Goal: Information Seeking & Learning: Compare options

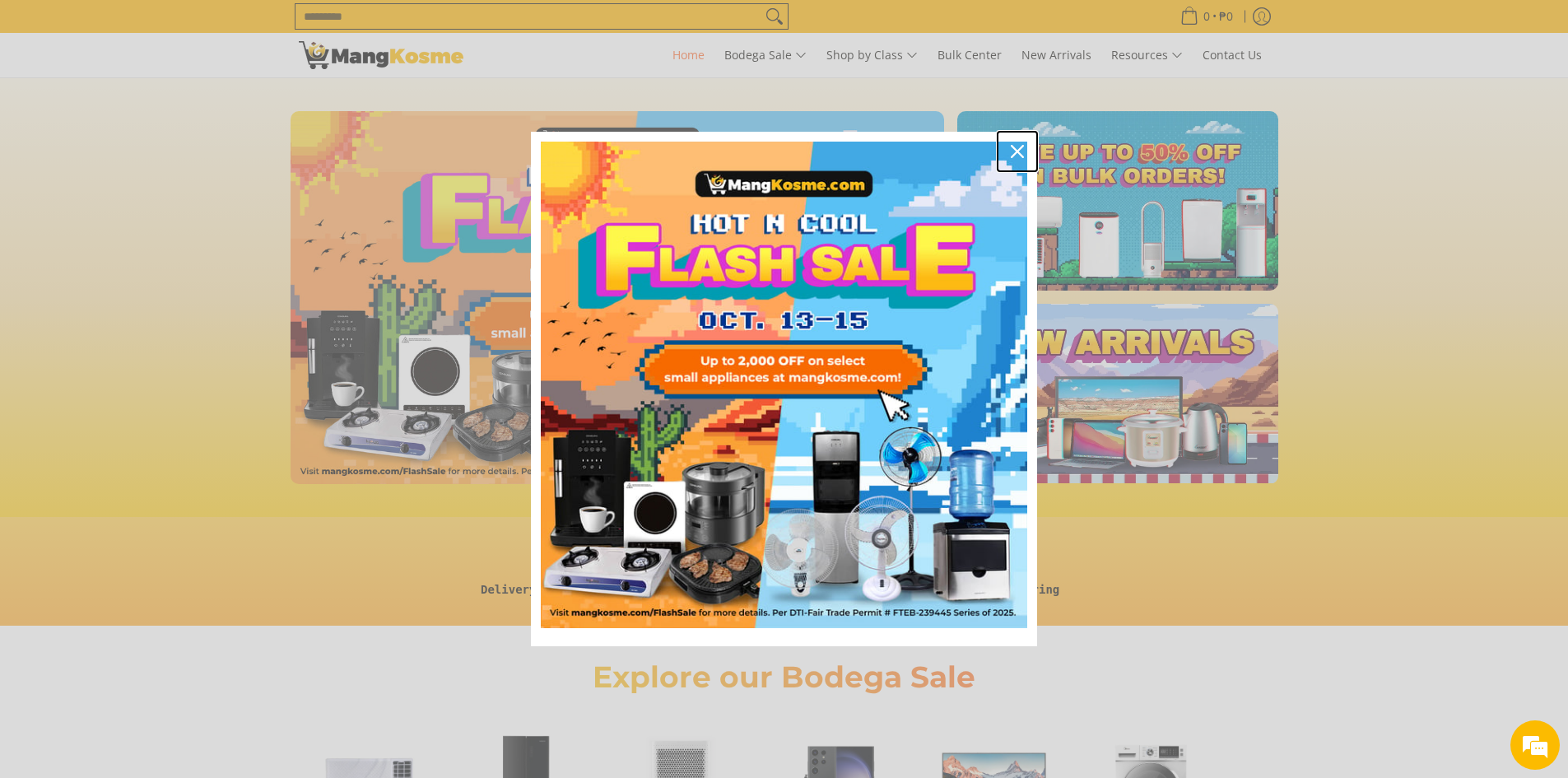
click at [1025, 152] on div "Close" at bounding box center [1017, 151] width 26 height 27
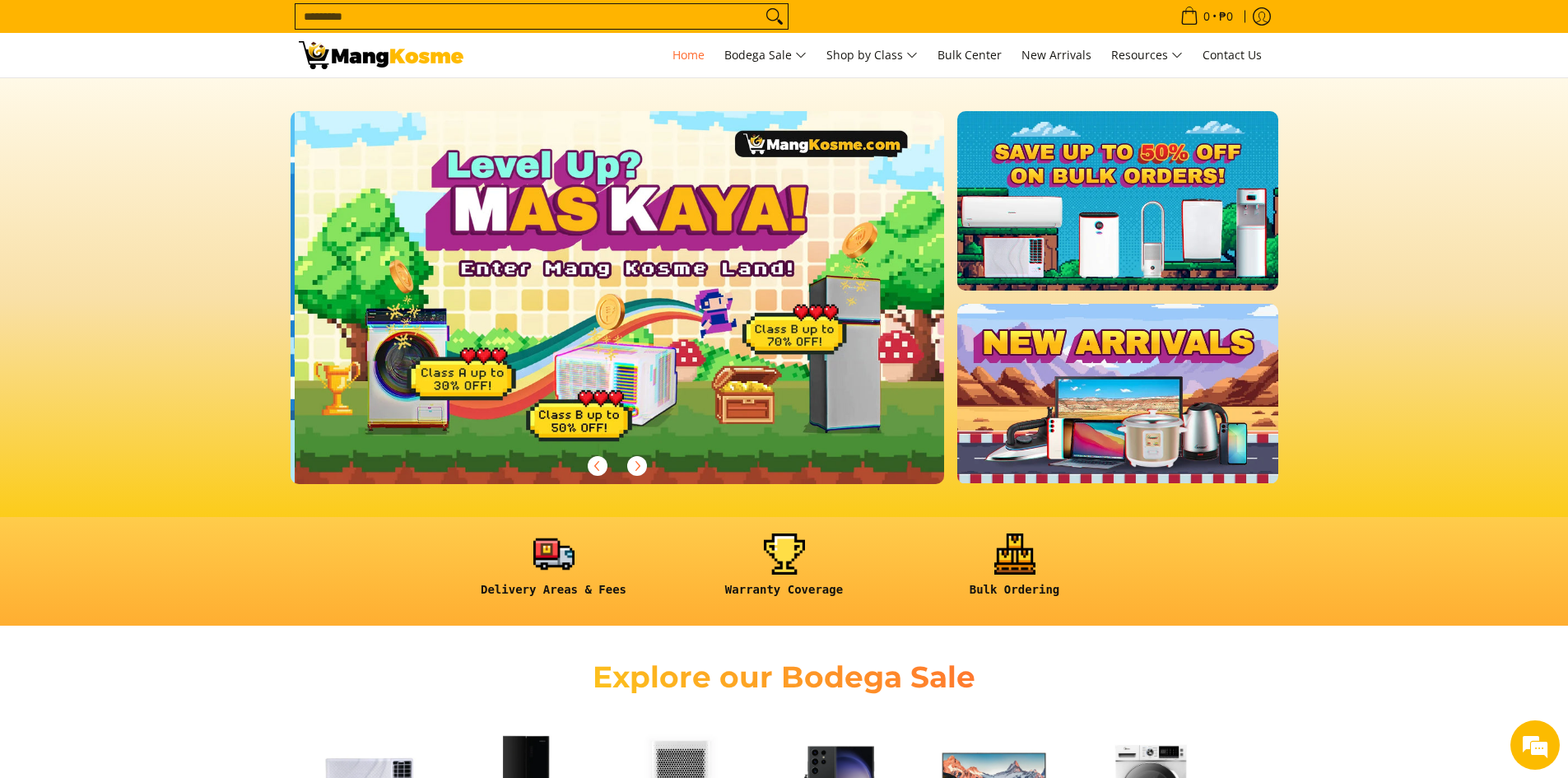
scroll to position [0, 655]
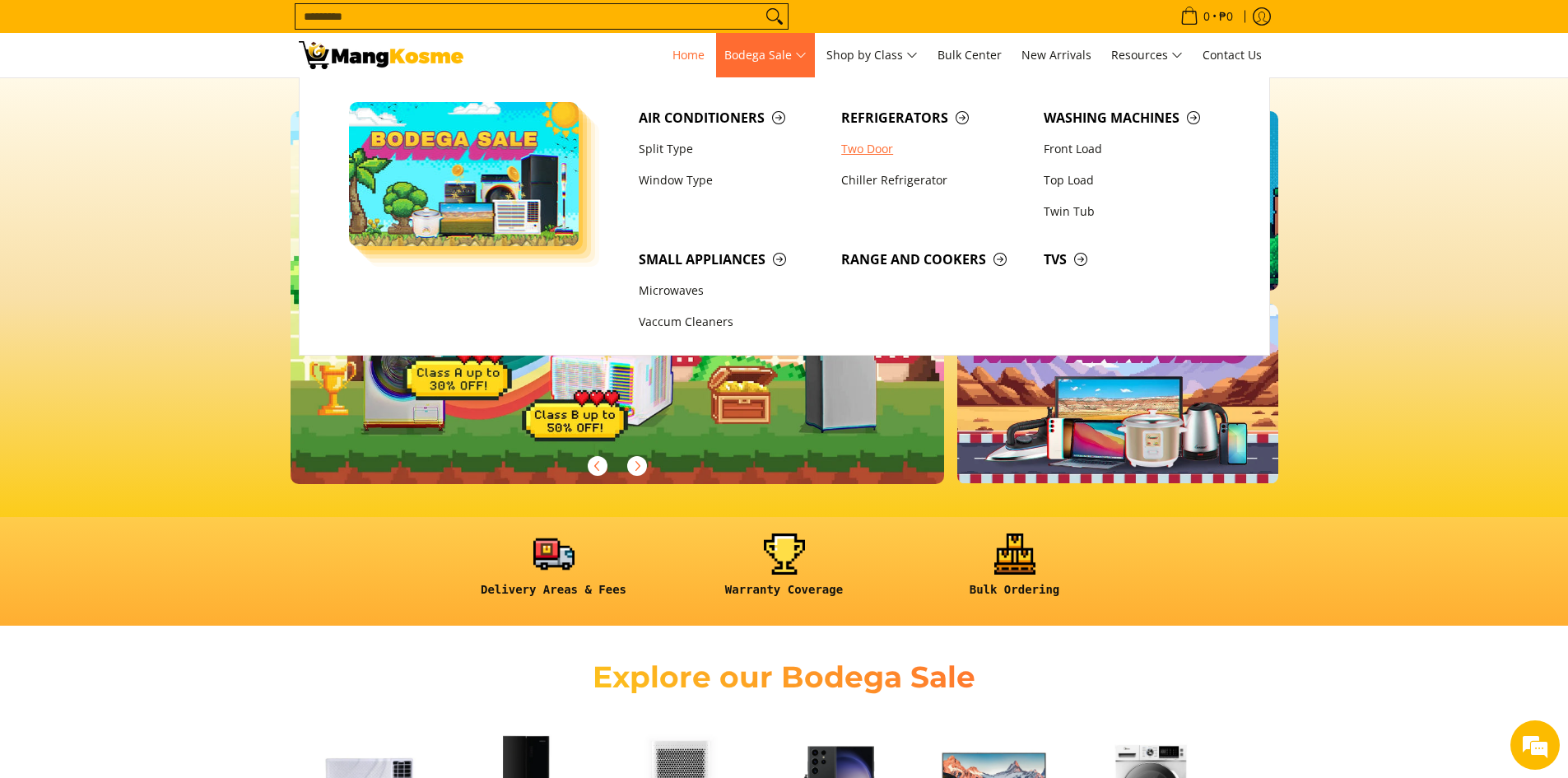
click at [882, 151] on link "Two Door" at bounding box center [934, 149] width 203 height 32
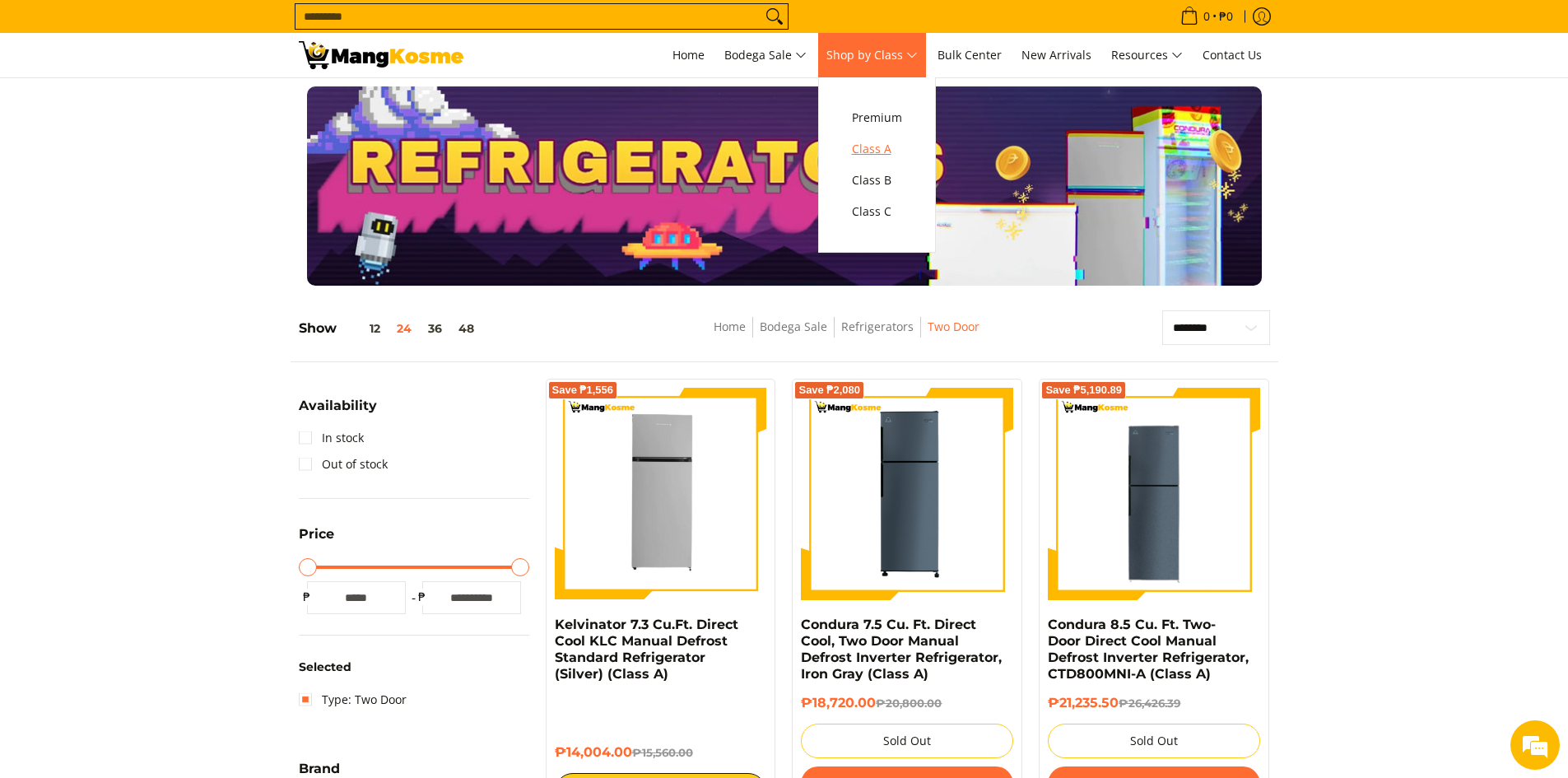
click at [878, 145] on span "Class A" at bounding box center [877, 150] width 50 height 21
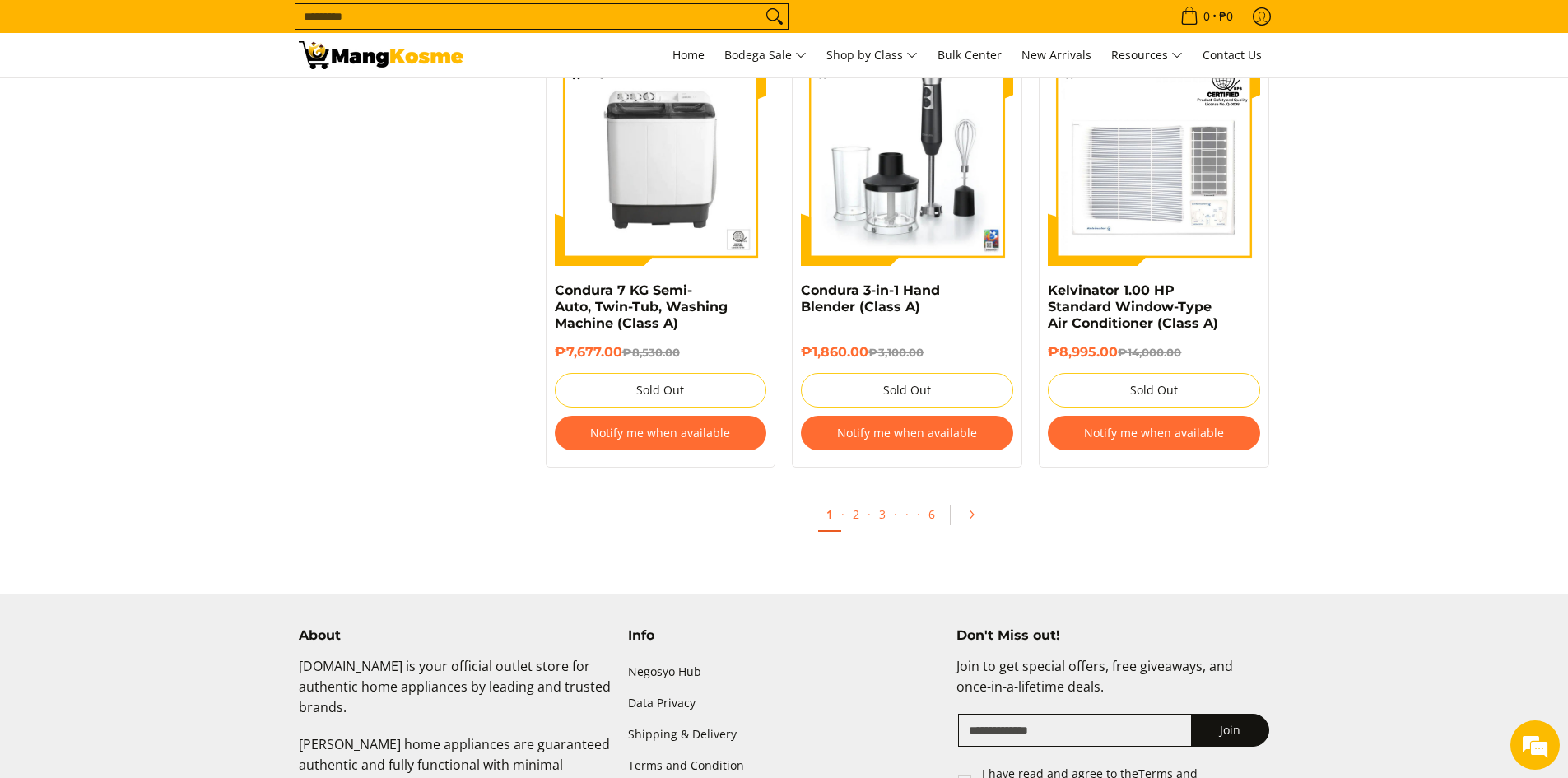
scroll to position [3351, 0]
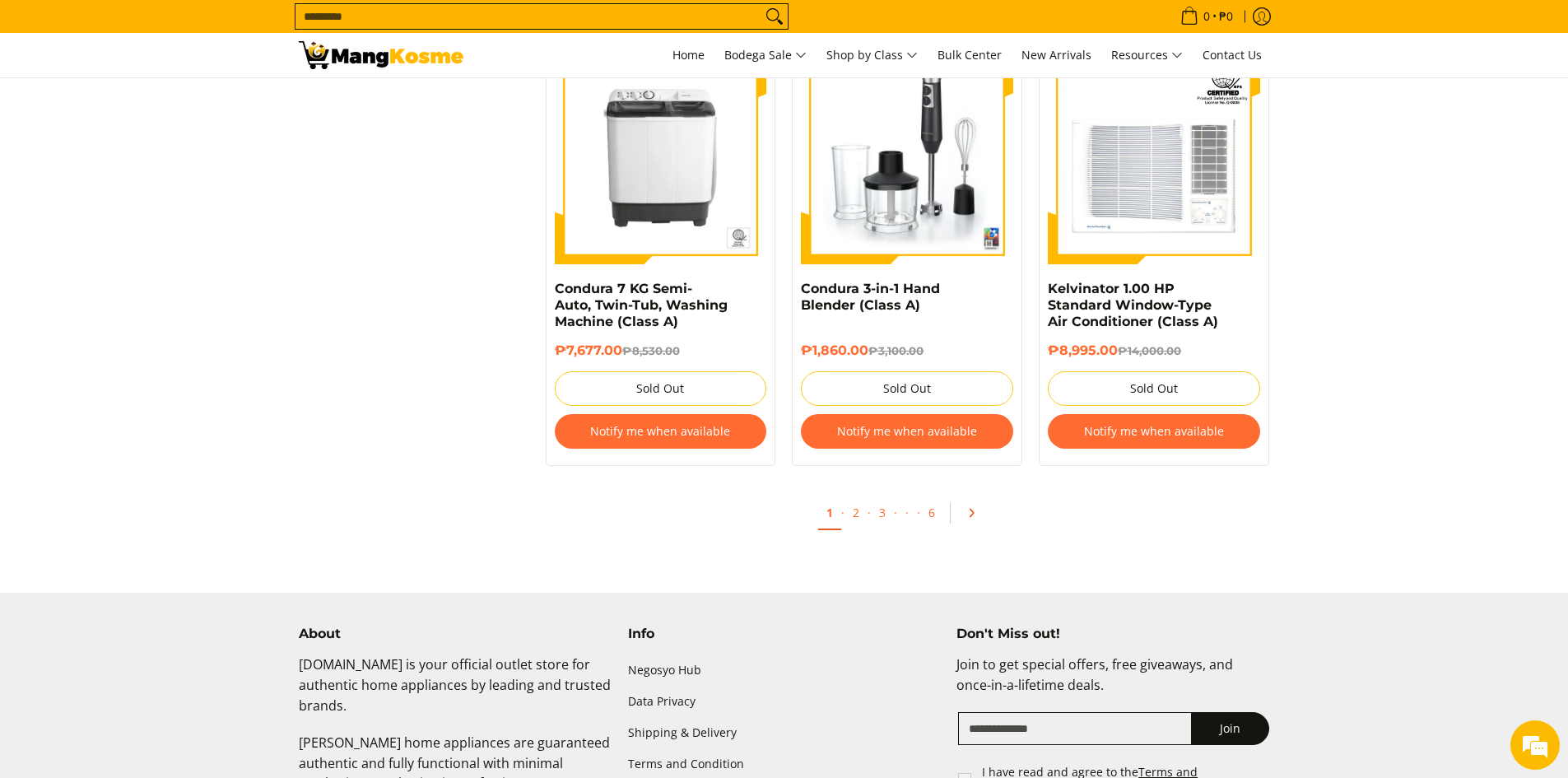
click at [966, 510] on icon "Pagination" at bounding box center [971, 512] width 11 height 11
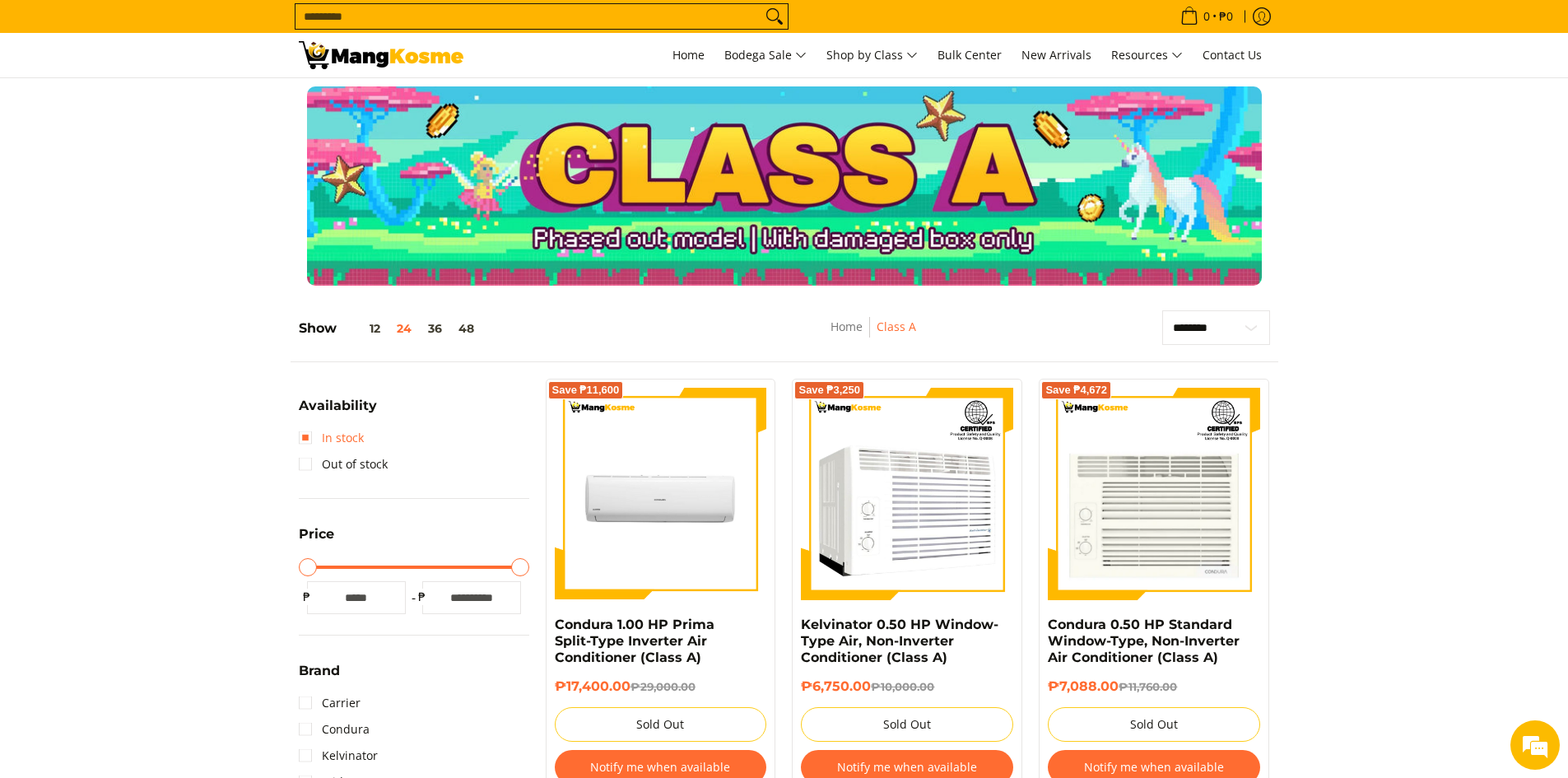
click at [301, 439] on link "In stock" at bounding box center [332, 438] width 65 height 27
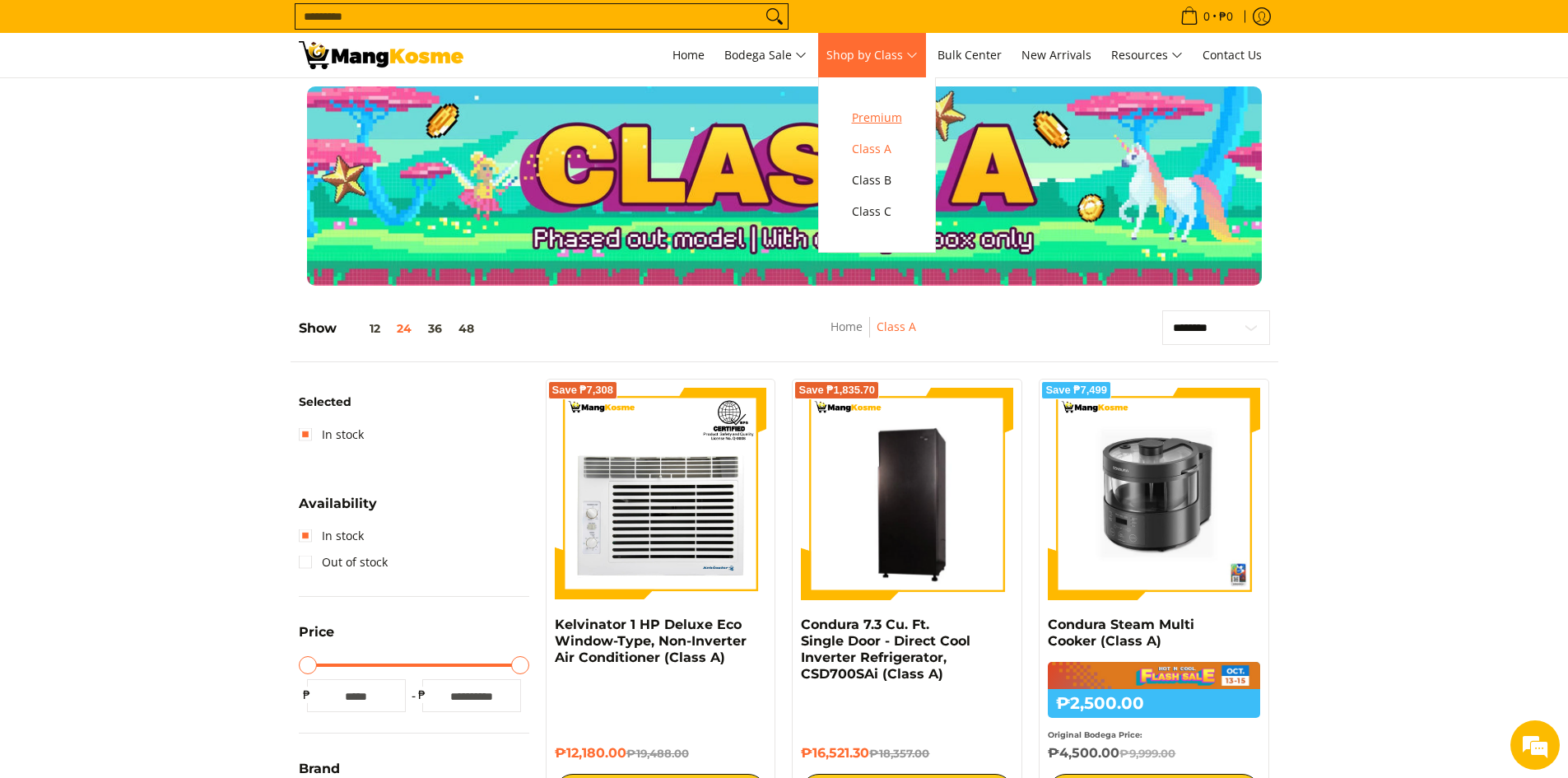
click at [895, 120] on span "Premium" at bounding box center [877, 118] width 50 height 21
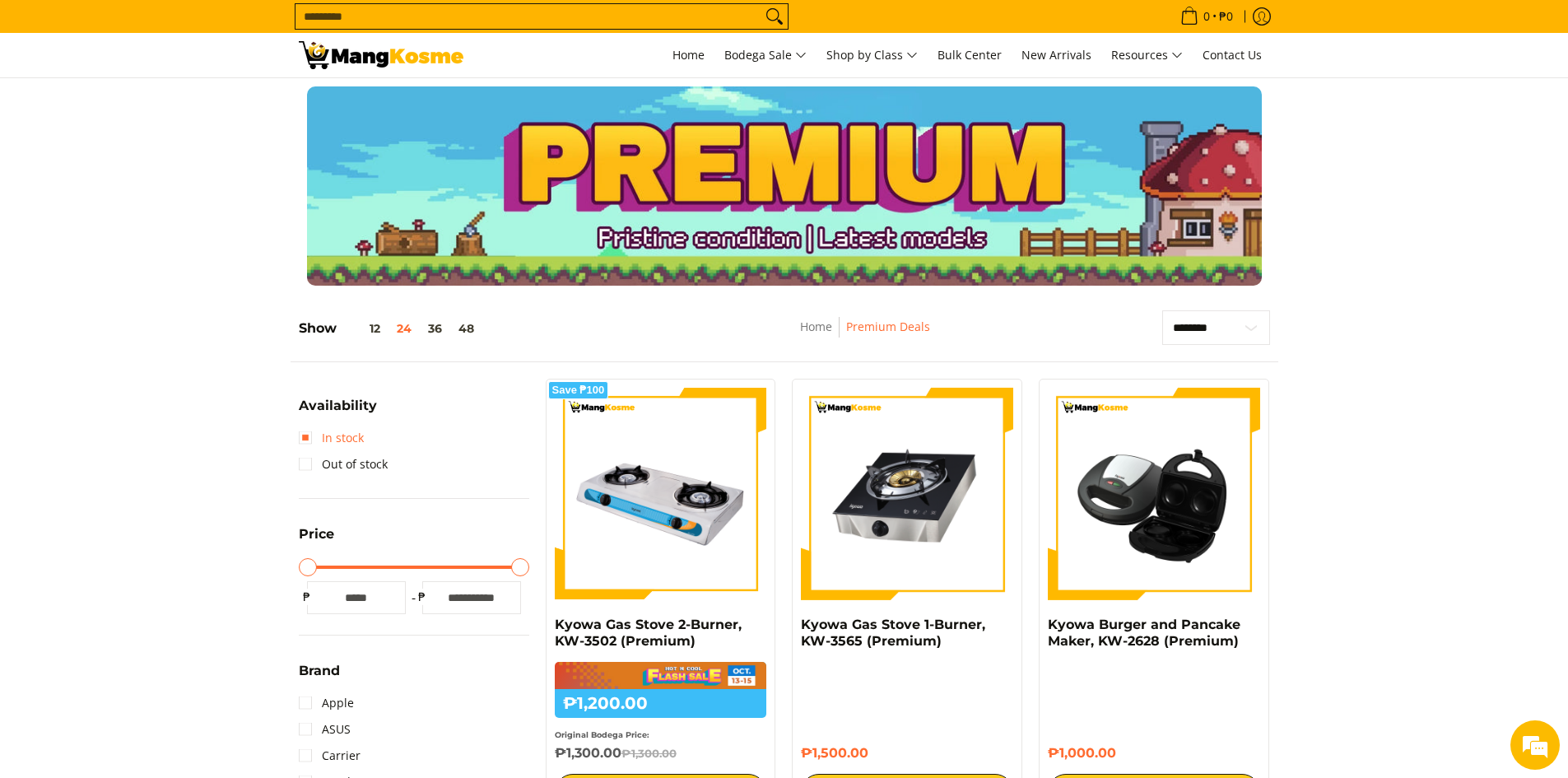
click at [303, 438] on link "In stock" at bounding box center [332, 438] width 65 height 27
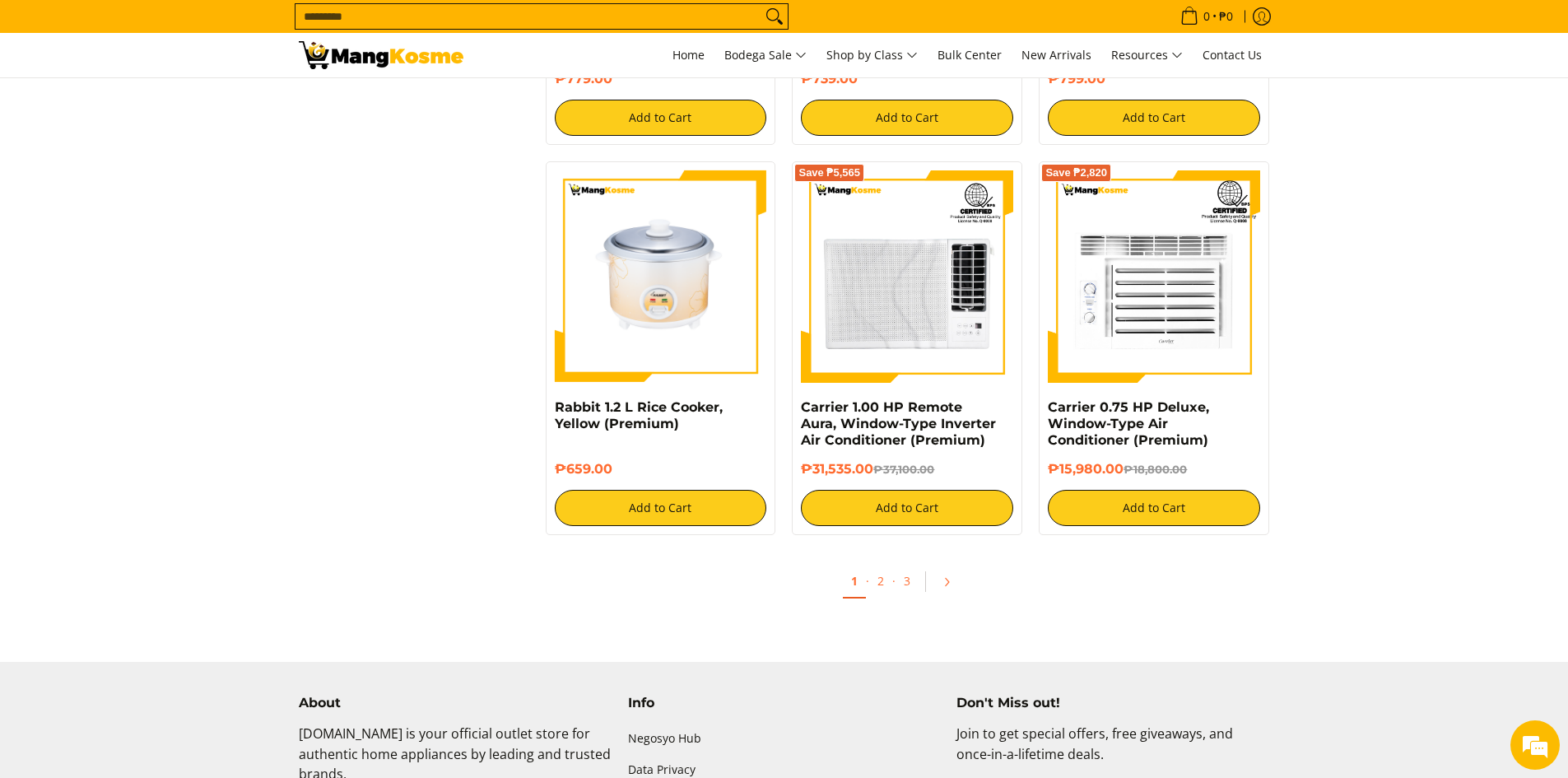
scroll to position [3233, 0]
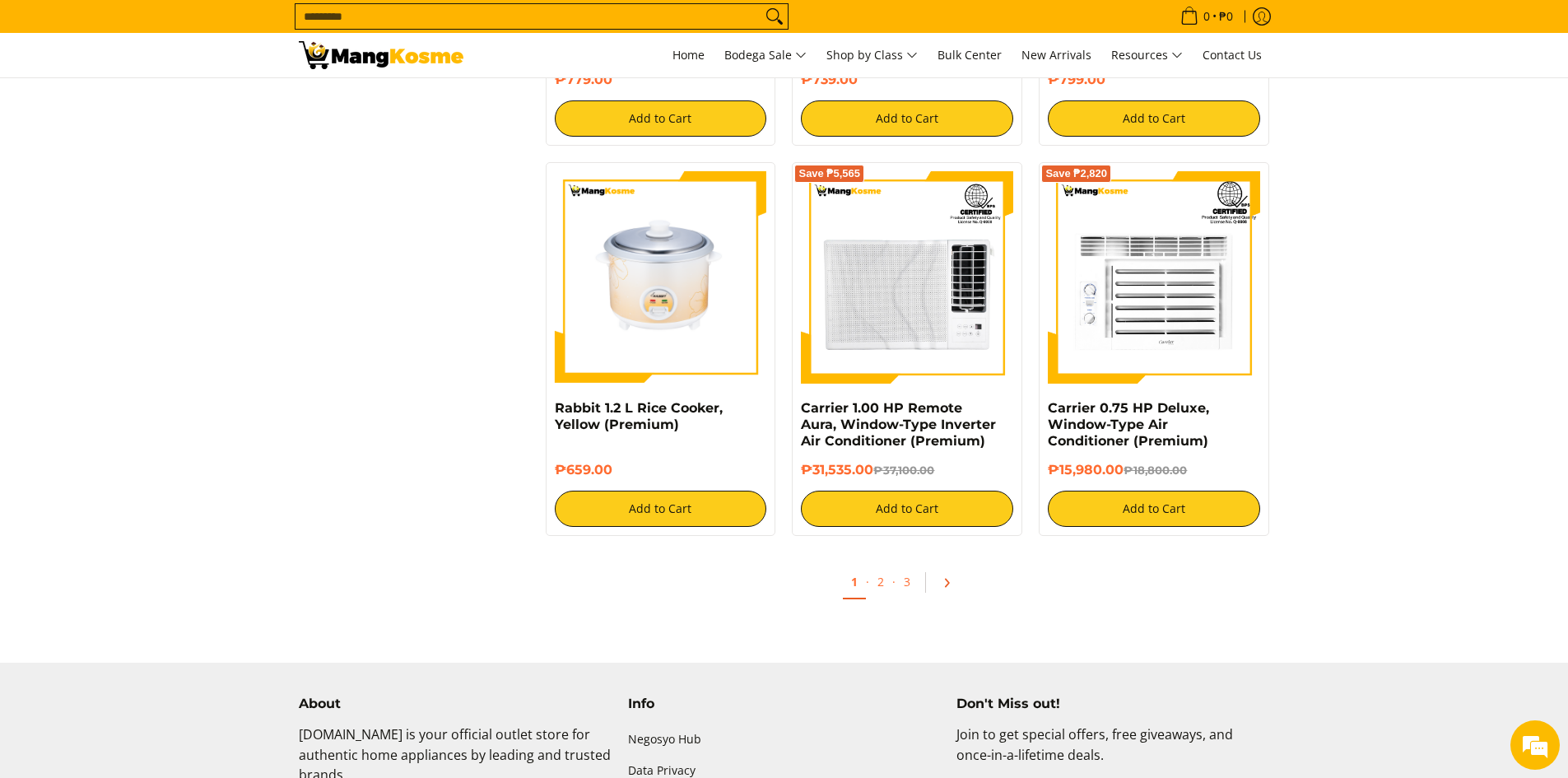
click at [953, 590] on link "Pagination" at bounding box center [952, 583] width 39 height 28
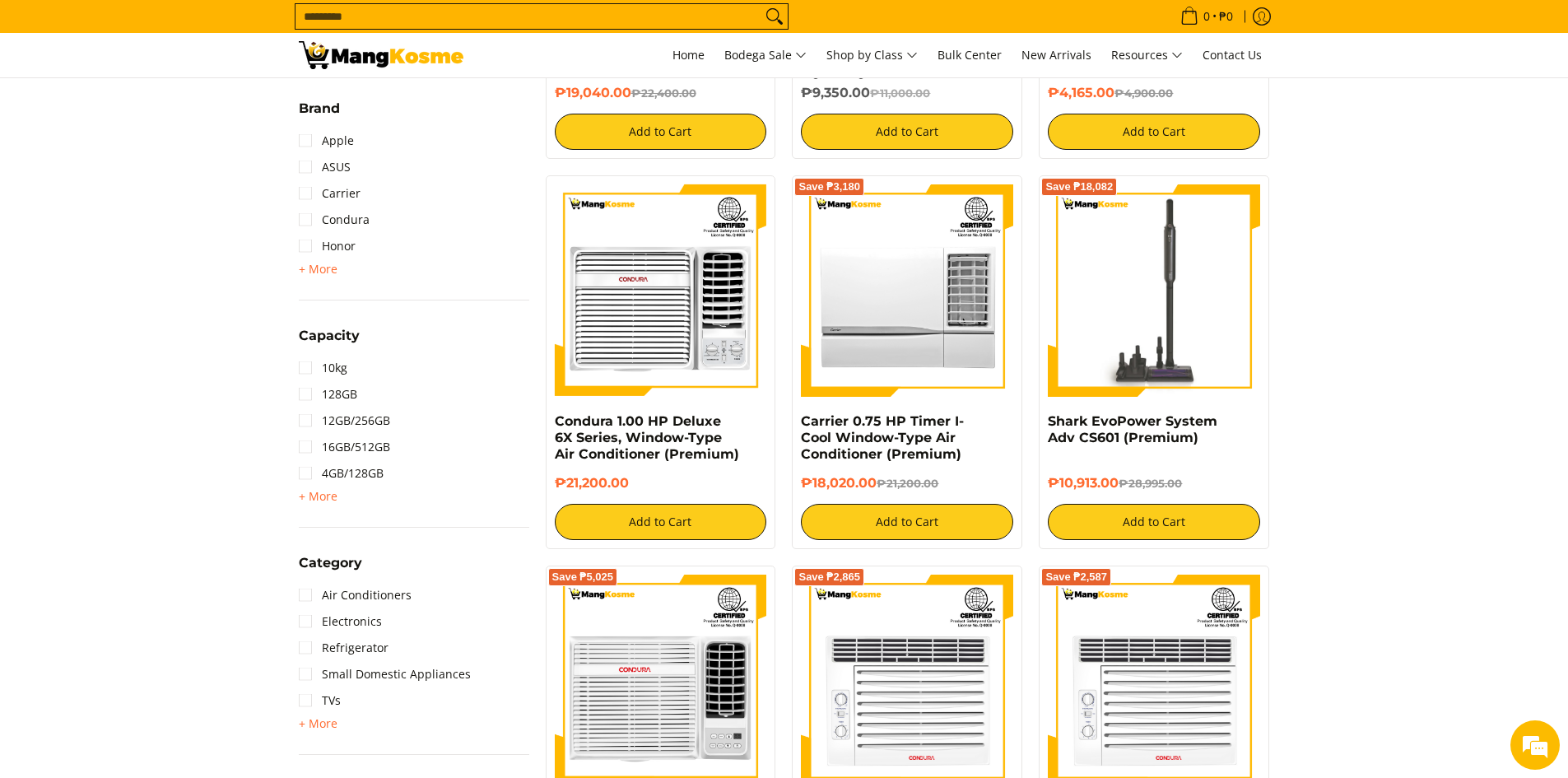
scroll to position [662, 0]
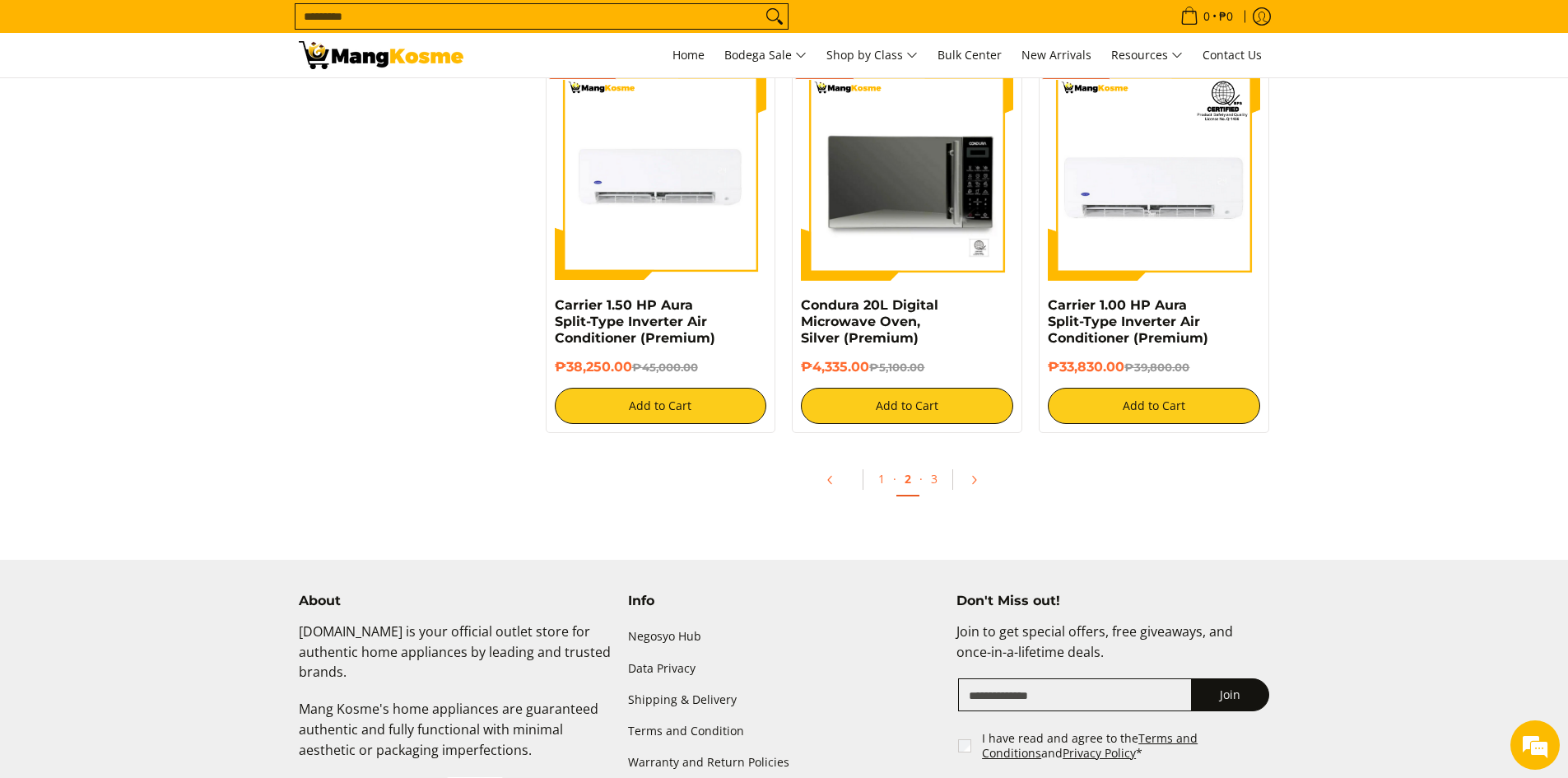
scroll to position [3189, 0]
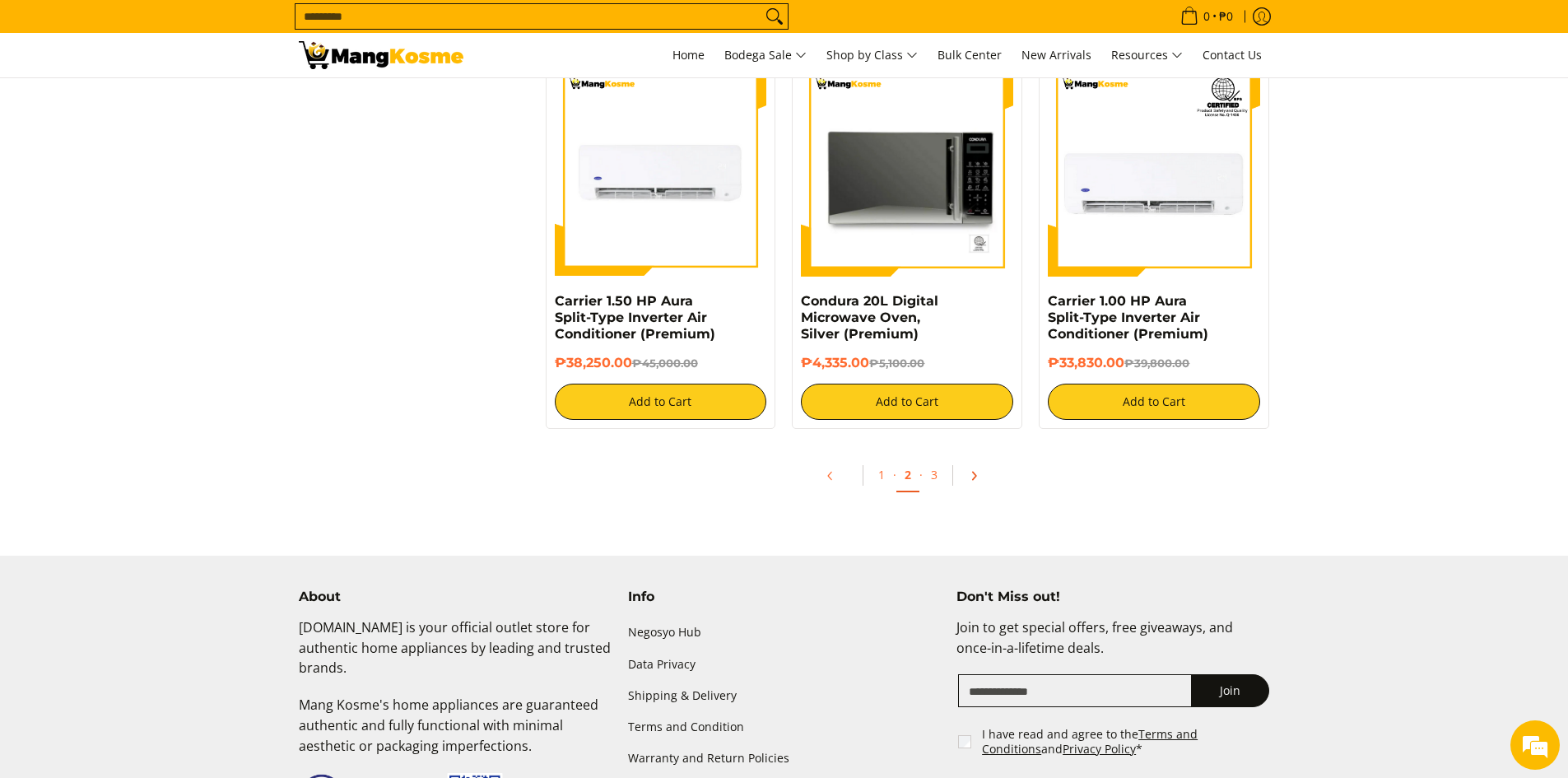
click at [972, 471] on icon "Pagination" at bounding box center [973, 475] width 11 height 11
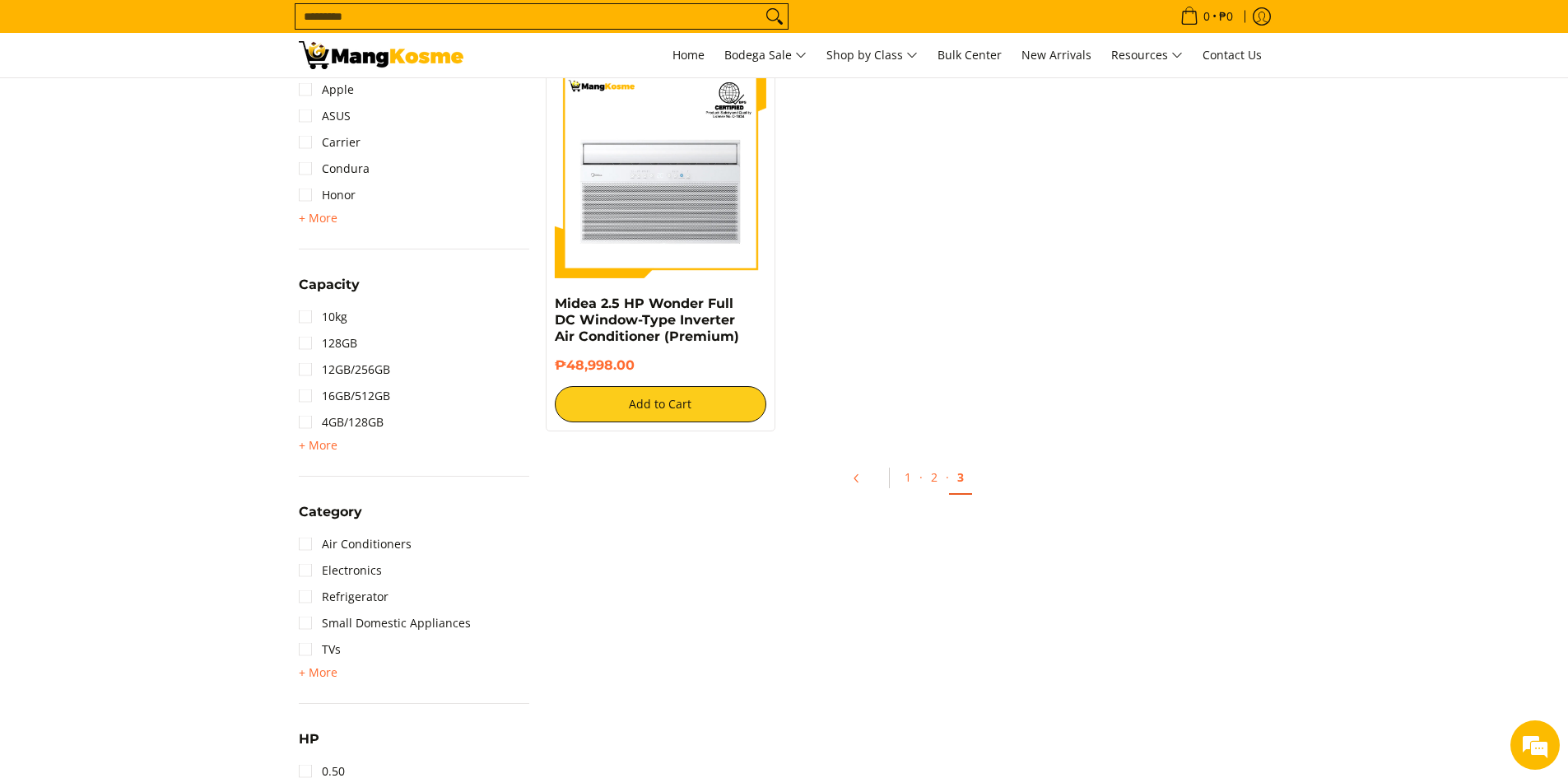
scroll to position [712, 0]
